Goal: Information Seeking & Learning: Check status

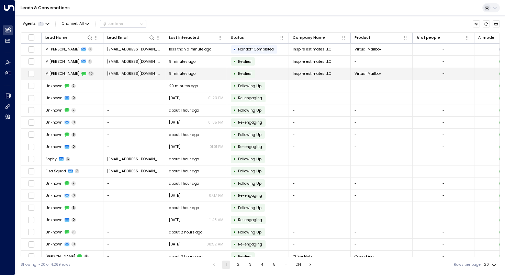
click at [60, 73] on span "M [PERSON_NAME]" at bounding box center [62, 73] width 34 height 5
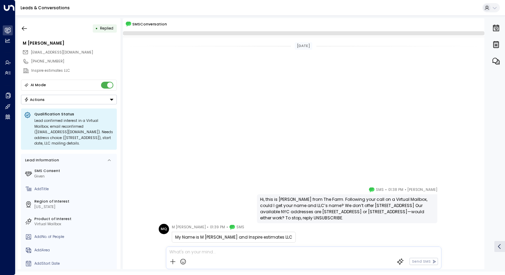
scroll to position [204, 0]
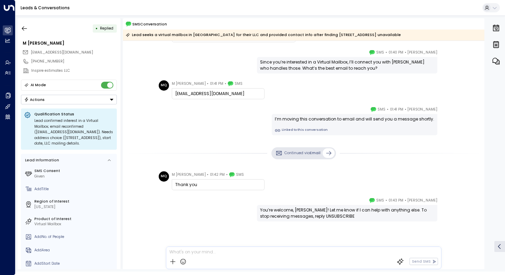
click at [126, 142] on div "Continued via Email" at bounding box center [303, 153] width 361 height 22
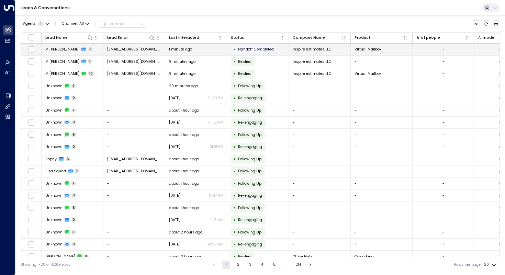
click at [53, 50] on span "M [PERSON_NAME]" at bounding box center [62, 49] width 34 height 5
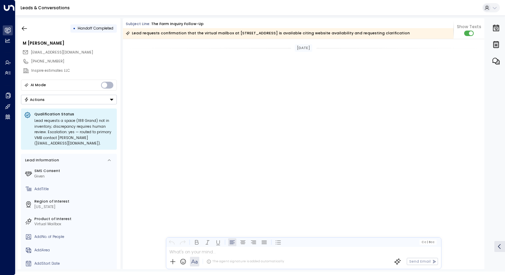
scroll to position [1655, 0]
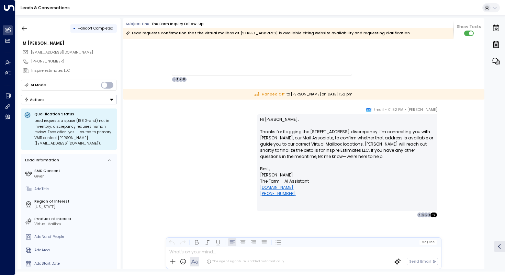
click at [218, 127] on div "[PERSON_NAME] • 01:52 PM • Email Hi [PERSON_NAME], Thanks for flagging the [STR…" at bounding box center [304, 161] width 294 height 111
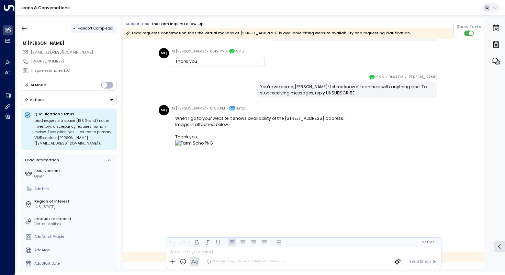
scroll to position [1042, 0]
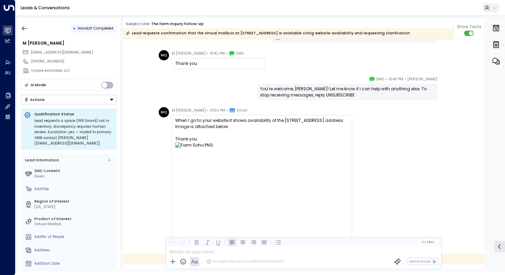
click at [187, 147] on img at bounding box center [261, 184] width 173 height 84
click at [185, 145] on img at bounding box center [261, 184] width 173 height 84
click at [243, 136] on div "Thank you" at bounding box center [261, 139] width 173 height 6
